Goal: Navigation & Orientation: Find specific page/section

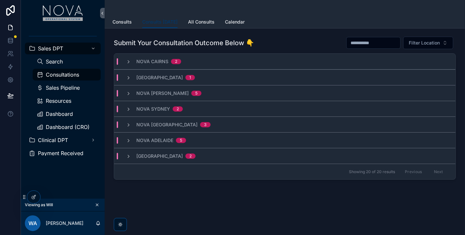
click at [212, 196] on div "Submit Your Consultation Outcome Below 👇 Filter Location [GEOGRAPHIC_DATA] 2 [G…" at bounding box center [285, 126] width 361 height 196
click at [62, 116] on span "Dashboard" at bounding box center [59, 113] width 27 height 5
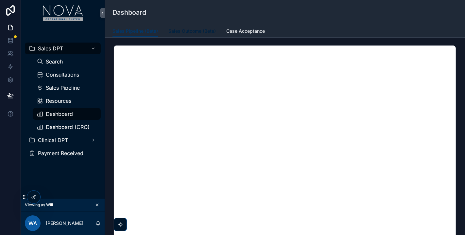
click at [172, 32] on span "Sales Outcome (Beta)" at bounding box center [192, 31] width 47 height 7
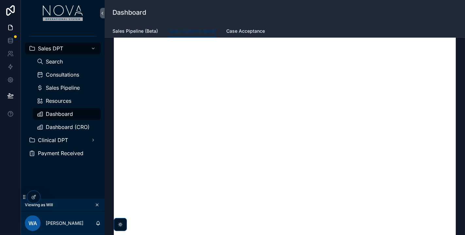
scroll to position [64, 0]
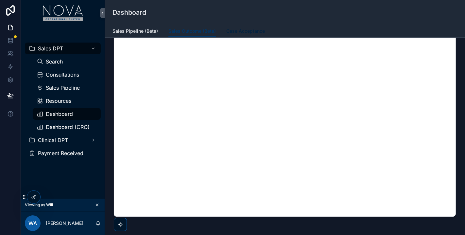
click at [244, 32] on span "Case Acceptance" at bounding box center [245, 31] width 39 height 7
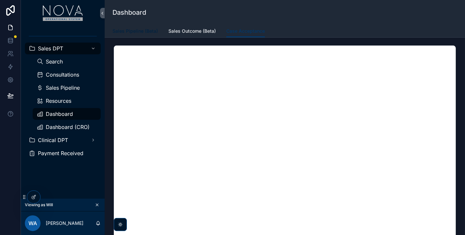
click at [139, 33] on span "Sales Pipeline (Beta)" at bounding box center [135, 31] width 45 height 7
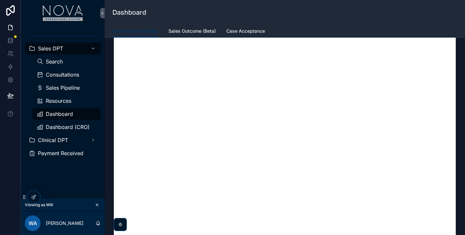
scroll to position [36, 0]
click at [71, 124] on span "Dashboard (CRO)" at bounding box center [68, 126] width 44 height 5
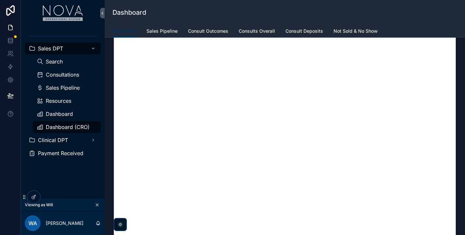
scroll to position [73, 0]
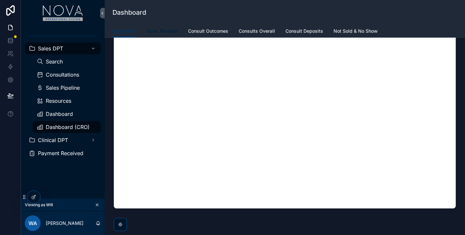
click at [151, 31] on span "Sales Pipeline" at bounding box center [162, 31] width 31 height 7
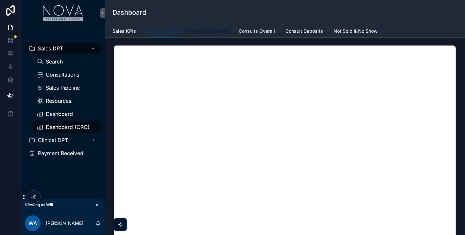
click at [204, 32] on span "Consult Outcomes" at bounding box center [208, 31] width 40 height 7
click at [257, 29] on span "Consults Overall" at bounding box center [257, 31] width 36 height 7
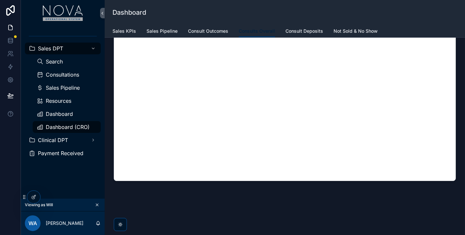
scroll to position [42, 0]
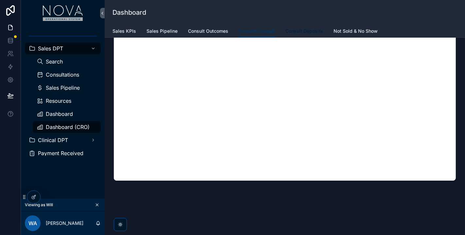
click at [311, 28] on span "Consult Deposits" at bounding box center [305, 31] width 38 height 7
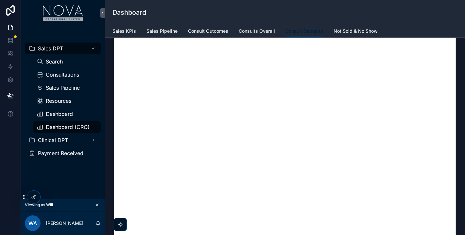
scroll to position [36, 0]
click at [361, 32] on span "Not Sold & No Show" at bounding box center [356, 31] width 44 height 7
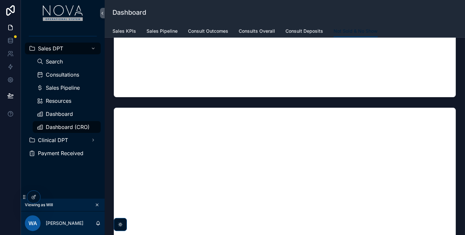
scroll to position [218, 0]
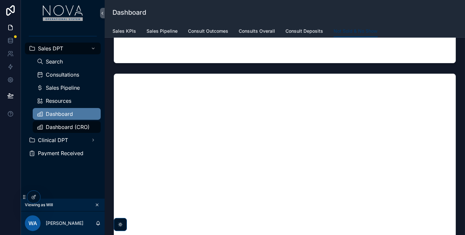
click at [60, 118] on div "Dashboard" at bounding box center [67, 114] width 60 height 10
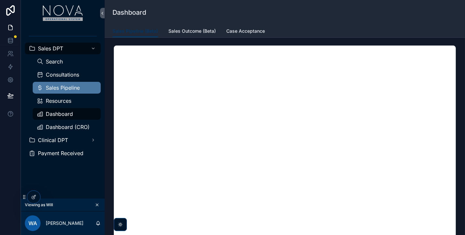
click at [68, 89] on span "Sales Pipeline" at bounding box center [63, 87] width 34 height 5
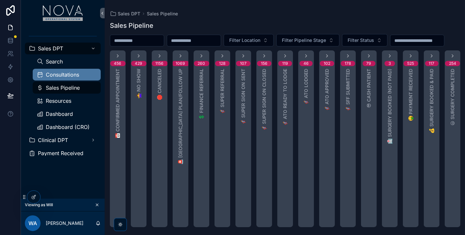
click at [59, 72] on span "Consultations" at bounding box center [62, 74] width 33 height 5
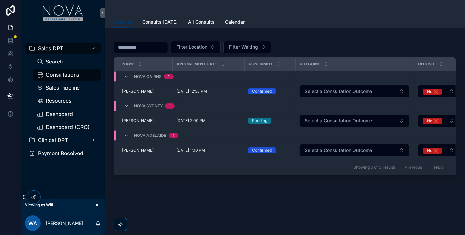
click at [59, 77] on span "Consultations" at bounding box center [62, 74] width 33 height 5
click at [167, 21] on span "Consults [DATE]" at bounding box center [159, 22] width 35 height 7
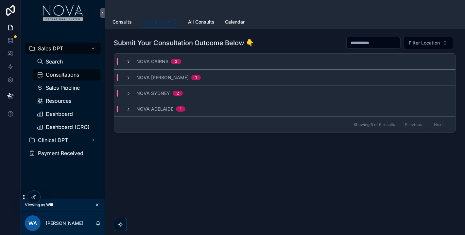
click at [127, 61] on icon "scrollable content" at bounding box center [128, 61] width 5 height 5
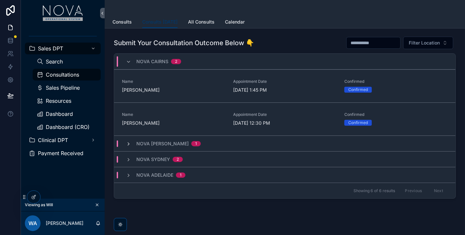
click at [127, 143] on icon "scrollable content" at bounding box center [128, 143] width 5 height 5
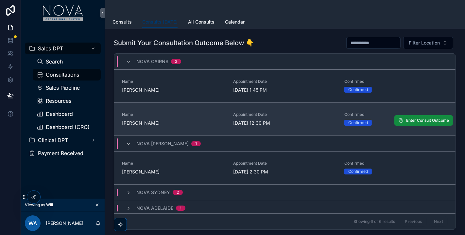
scroll to position [1, 0]
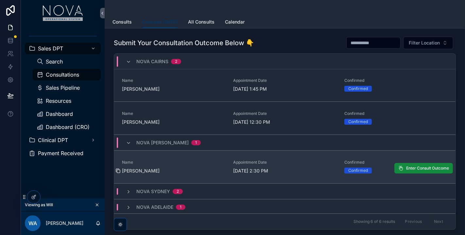
click at [118, 169] on icon "scrollable content" at bounding box center [117, 170] width 5 height 5
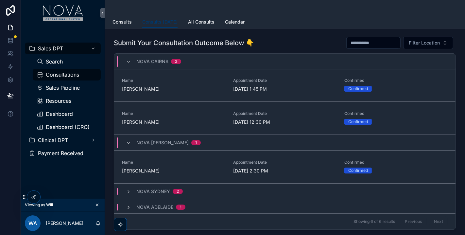
click at [129, 207] on icon "scrollable content" at bounding box center [128, 207] width 5 height 5
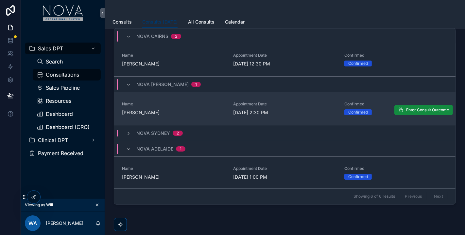
scroll to position [36, 0]
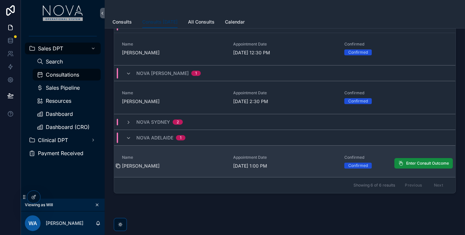
click at [119, 165] on icon "scrollable content" at bounding box center [117, 165] width 5 height 5
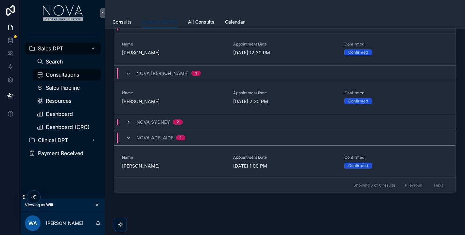
click at [127, 123] on icon "scrollable content" at bounding box center [128, 122] width 5 height 5
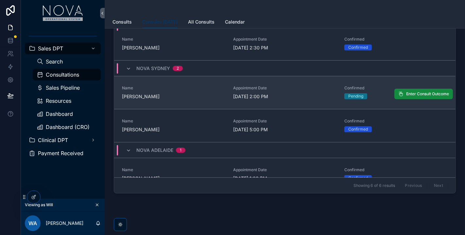
scroll to position [100, 0]
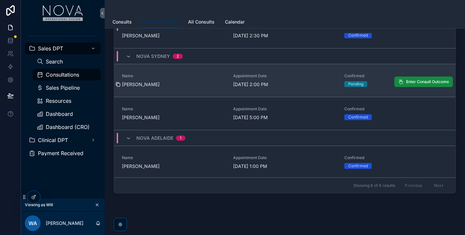
click at [116, 83] on icon "scrollable content" at bounding box center [117, 84] width 5 height 5
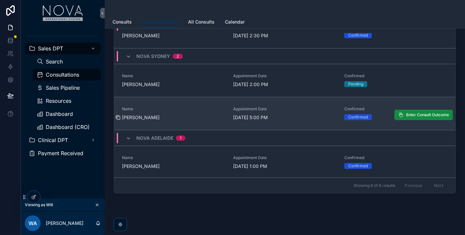
click at [118, 117] on icon "scrollable content" at bounding box center [117, 117] width 5 height 5
